Goal: Obtain resource: Download file/media

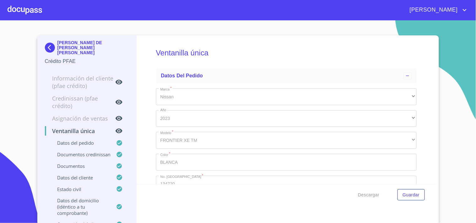
click at [32, 20] on div at bounding box center [25, 10] width 34 height 20
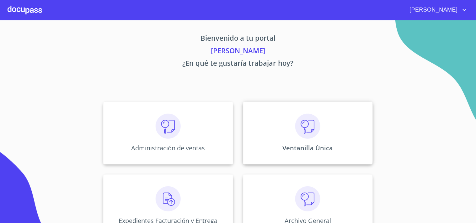
click at [295, 128] on img at bounding box center [307, 126] width 25 height 25
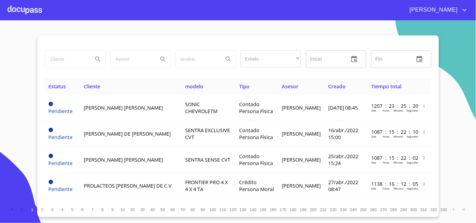
click at [72, 62] on input "search" at bounding box center [66, 59] width 43 height 17
type input "I"
type input "[PERSON_NAME]"
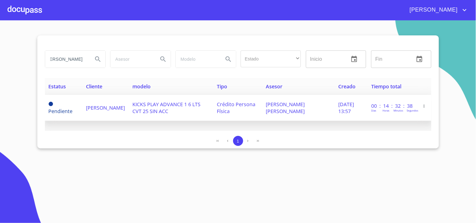
click at [251, 104] on td "Crédito Persona Física" at bounding box center [237, 108] width 49 height 26
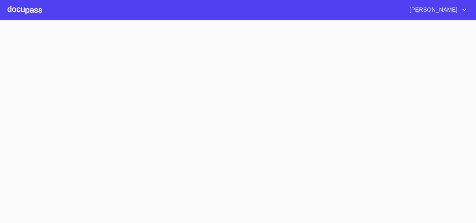
click at [251, 104] on section at bounding box center [238, 121] width 476 height 203
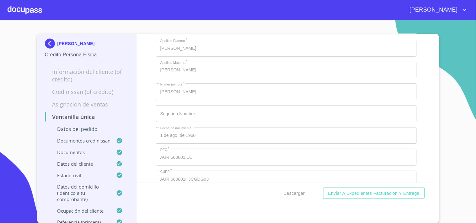
scroll to position [2160, 0]
click at [287, 199] on button "Descargar" at bounding box center [294, 194] width 26 height 12
